Goal: Task Accomplishment & Management: Use online tool/utility

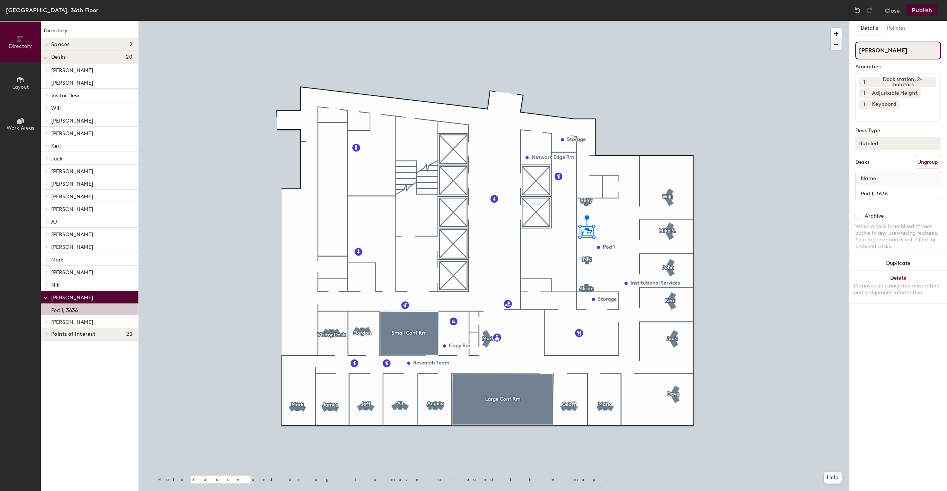
click at [828, 48] on div "Directory Layout Work Areas Directory Spaces 2 Large Conf Rm Small Conf Rm Desk…" at bounding box center [473, 256] width 947 height 470
type input "Visitor Desk"
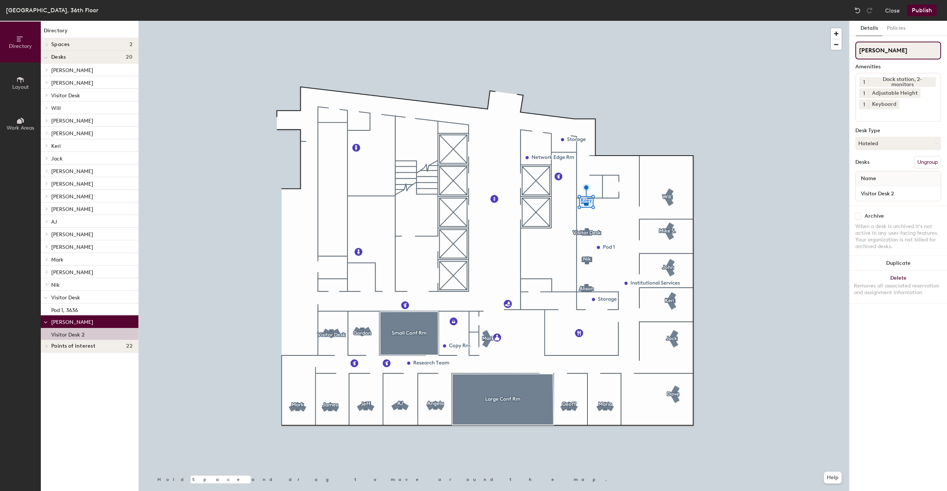
click at [896, 52] on input "Riley" at bounding box center [898, 51] width 86 height 18
click at [844, 53] on div "Directory Layout Work Areas Directory Spaces 2 Large Conf Rm Small Conf Rm Desk…" at bounding box center [473, 256] width 947 height 470
paste input "Visitor Desk"
type input "Visitor Desk"
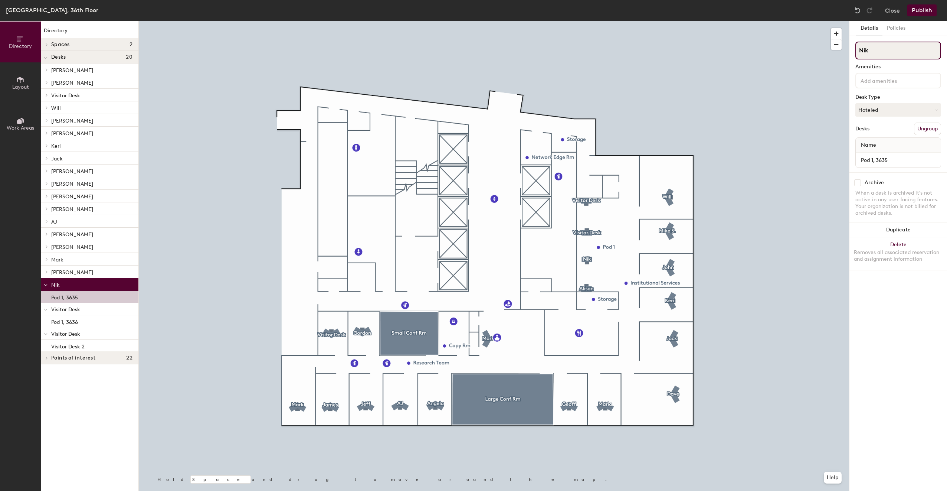
click at [887, 51] on input "Nik" at bounding box center [898, 51] width 86 height 18
click at [843, 53] on div "Directory Layout Work Areas Directory Spaces 2 Large Conf Rm Small Conf Rm Desk…" at bounding box center [473, 256] width 947 height 470
paste input "Visitor Des"
type input "Visitor Desk"
click at [930, 8] on button "Publish" at bounding box center [921, 10] width 29 height 12
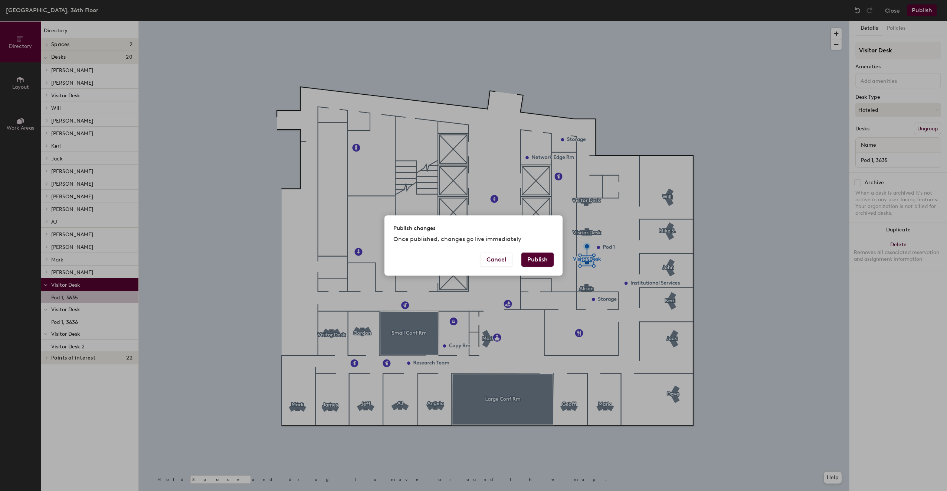
click at [544, 266] on button "Publish" at bounding box center [537, 259] width 32 height 14
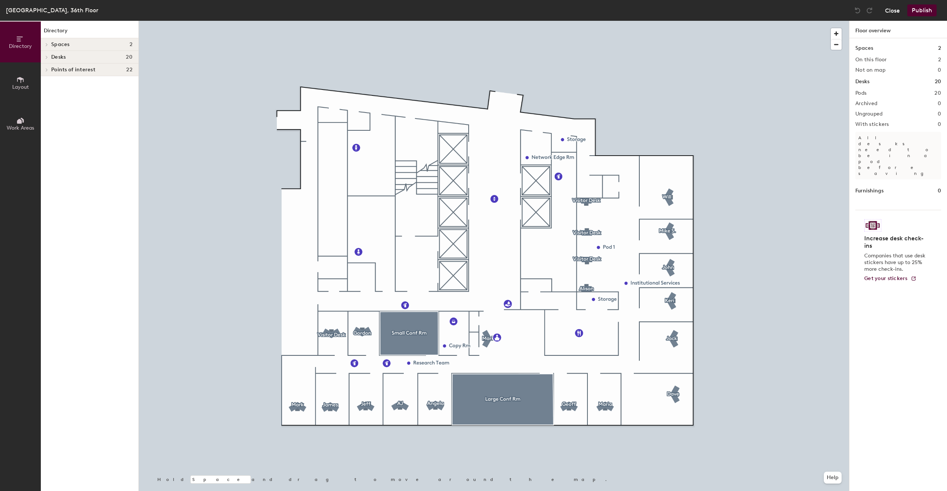
click at [890, 13] on button "Close" at bounding box center [892, 10] width 15 height 12
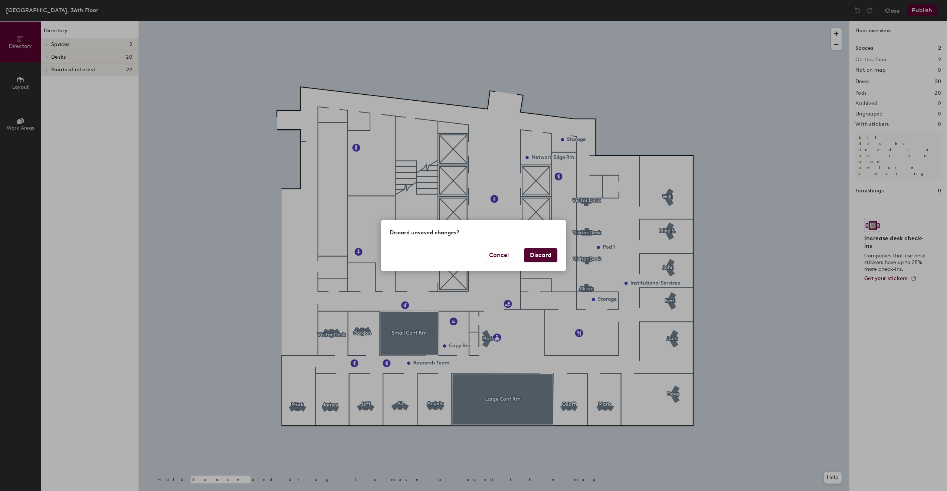
click at [539, 260] on button "Discard" at bounding box center [540, 255] width 33 height 14
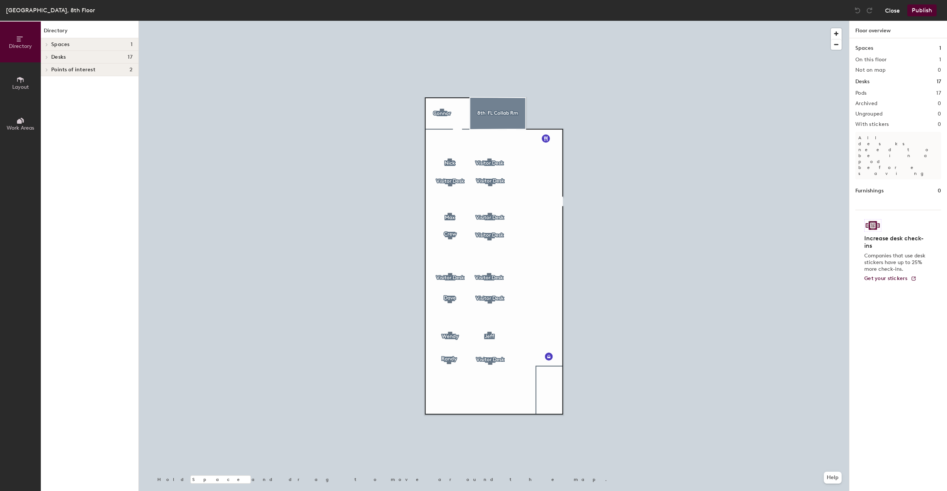
click at [897, 14] on button "Close" at bounding box center [892, 10] width 15 height 12
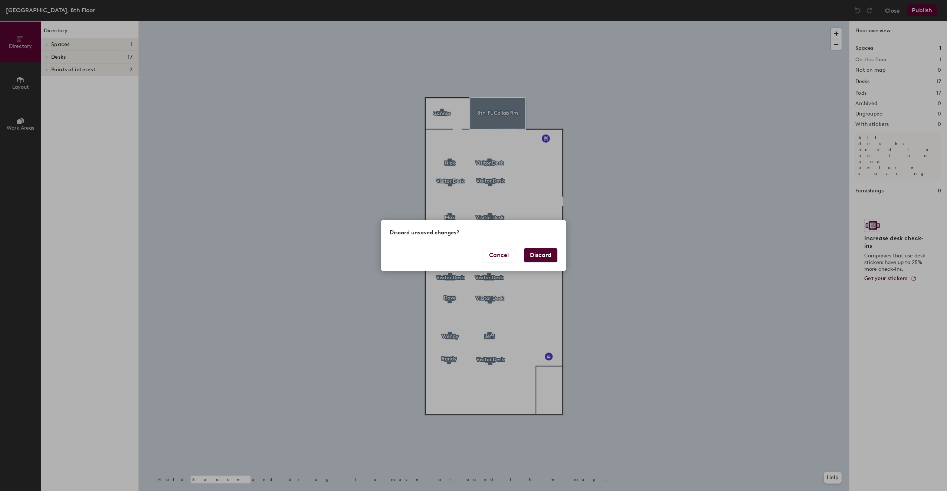
click at [560, 259] on div "Cancel Discard" at bounding box center [474, 259] width 186 height 23
click at [539, 260] on button "Discard" at bounding box center [540, 255] width 33 height 14
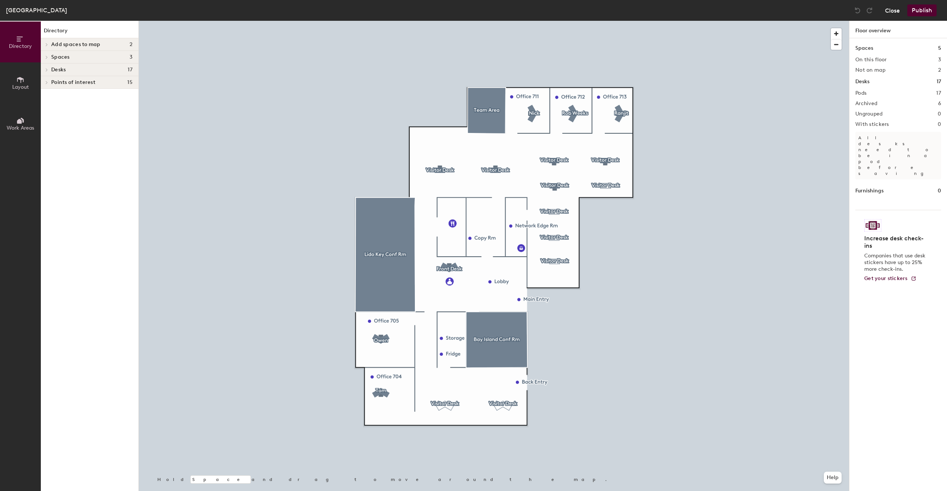
click at [885, 13] on div "Close Publish" at bounding box center [896, 10] width 89 height 12
click at [888, 13] on button "Close" at bounding box center [892, 10] width 15 height 12
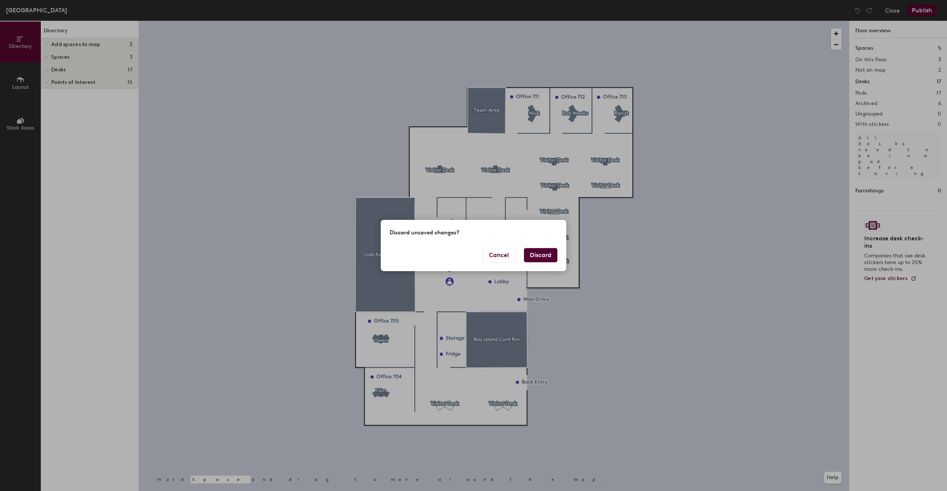
click at [714, 205] on div "Discard unsaved changes? Cancel Discard" at bounding box center [473, 245] width 947 height 491
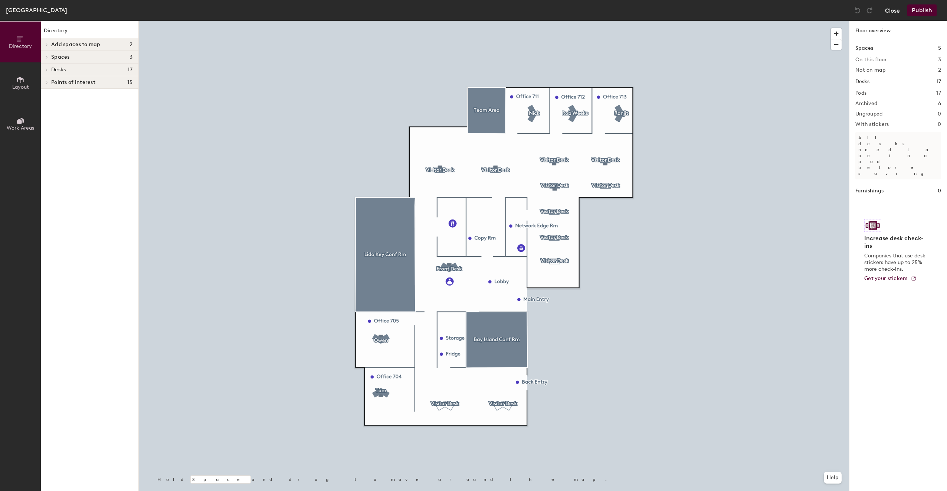
click at [897, 12] on button "Close" at bounding box center [892, 10] width 15 height 12
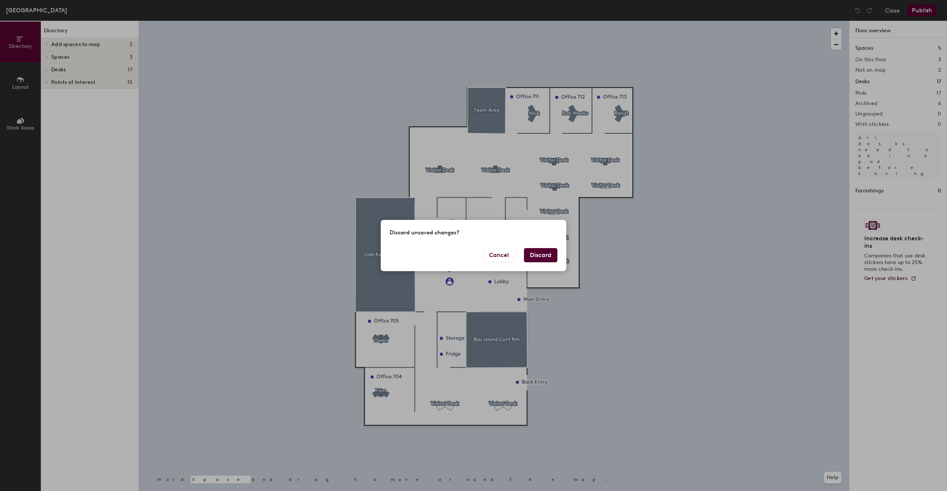
click at [552, 254] on button "Discard" at bounding box center [540, 255] width 33 height 14
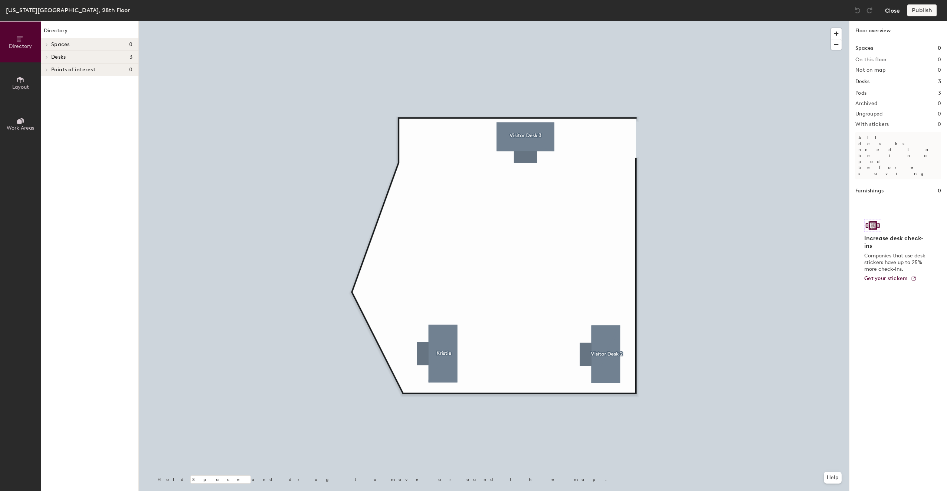
click at [888, 13] on button "Close" at bounding box center [892, 10] width 15 height 12
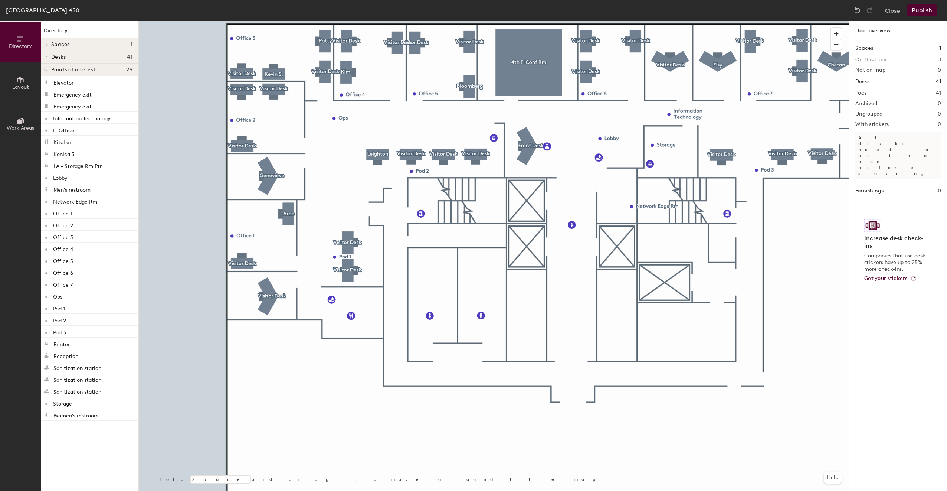
click at [265, 21] on div at bounding box center [494, 21] width 710 height 0
click at [835, 47] on span "button" at bounding box center [836, 44] width 11 height 10
click at [613, 21] on div at bounding box center [494, 21] width 710 height 0
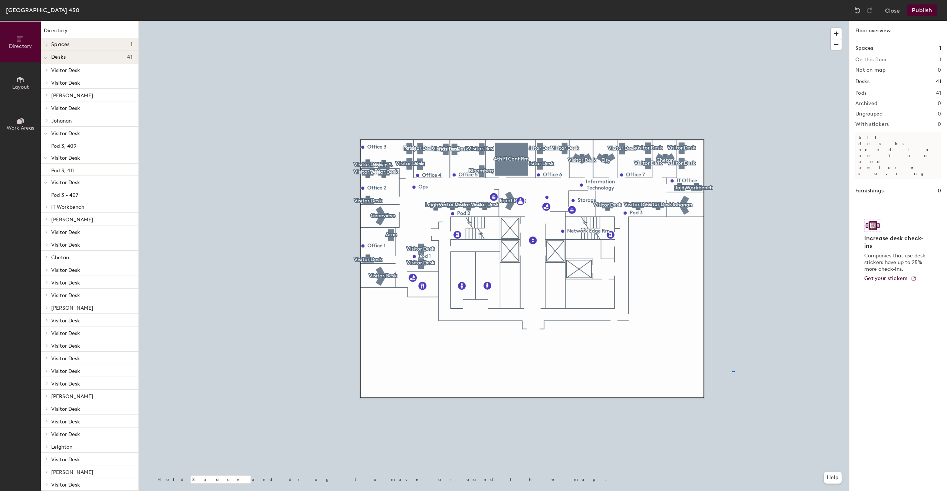
click at [721, 21] on div at bounding box center [494, 21] width 710 height 0
click at [710, 21] on div at bounding box center [494, 21] width 710 height 0
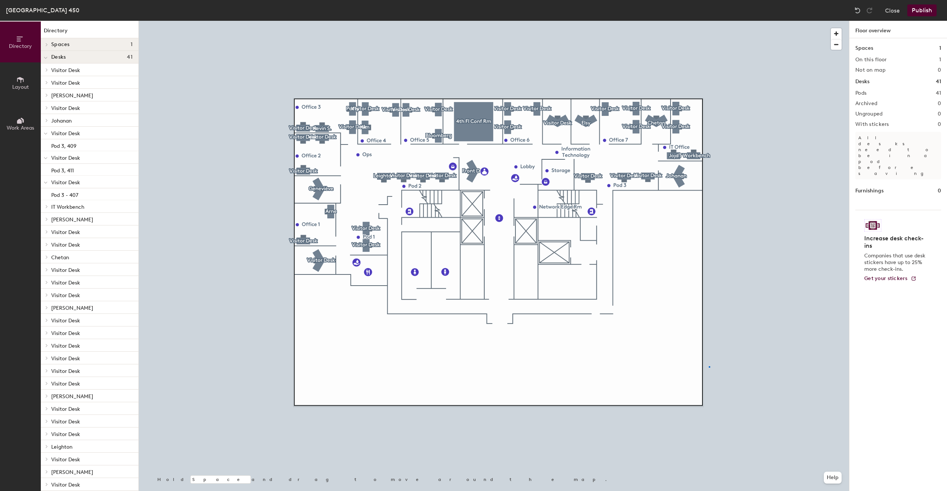
drag, startPoint x: 669, startPoint y: 208, endPoint x: 709, endPoint y: 367, distance: 164.2
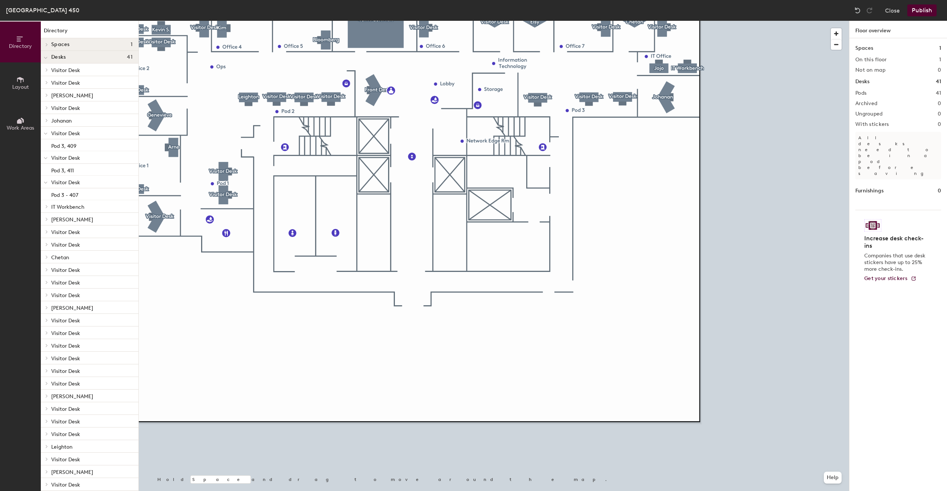
click at [504, 21] on div at bounding box center [494, 21] width 710 height 0
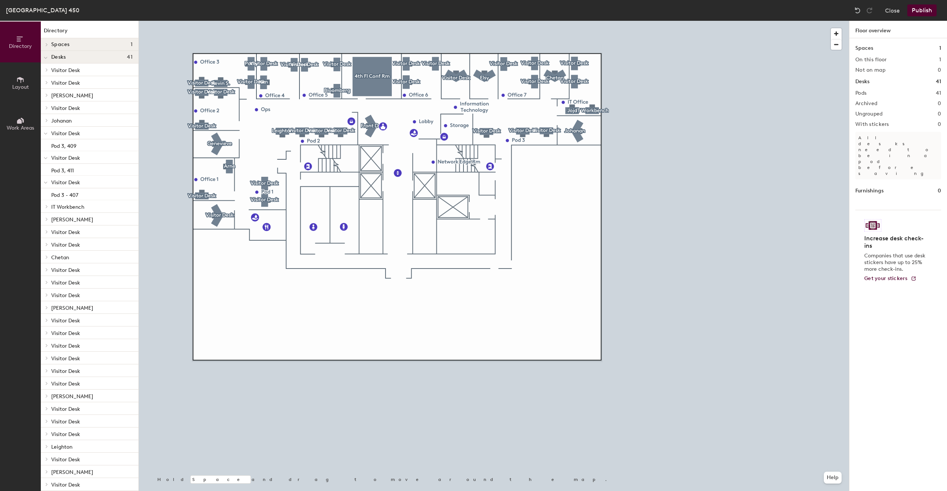
click at [682, 21] on div at bounding box center [494, 21] width 710 height 0
